Goal: Transaction & Acquisition: Purchase product/service

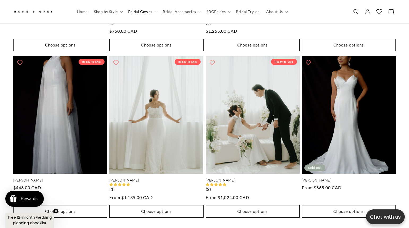
scroll to position [1113, 0]
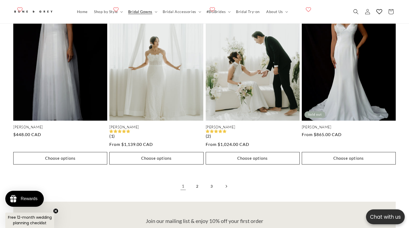
click at [228, 180] on link "Next page" at bounding box center [227, 186] width 12 height 12
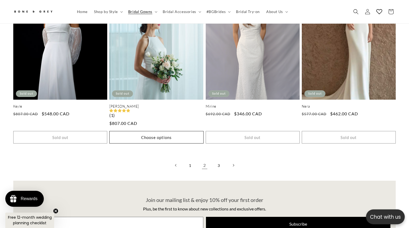
scroll to position [1166, 0]
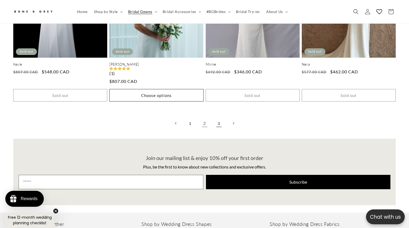
click at [219, 117] on link "3" at bounding box center [219, 123] width 12 height 12
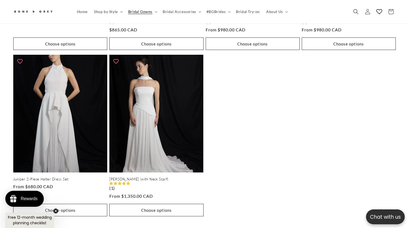
scroll to position [0, 280]
